Goal: Navigation & Orientation: Find specific page/section

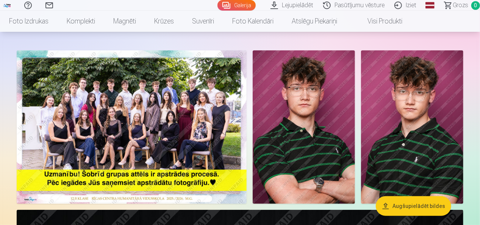
scroll to position [38, 0]
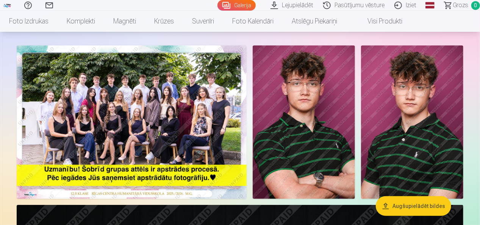
click at [414, 4] on link "Iziet" at bounding box center [407, 5] width 32 height 11
